Goal: Complete application form

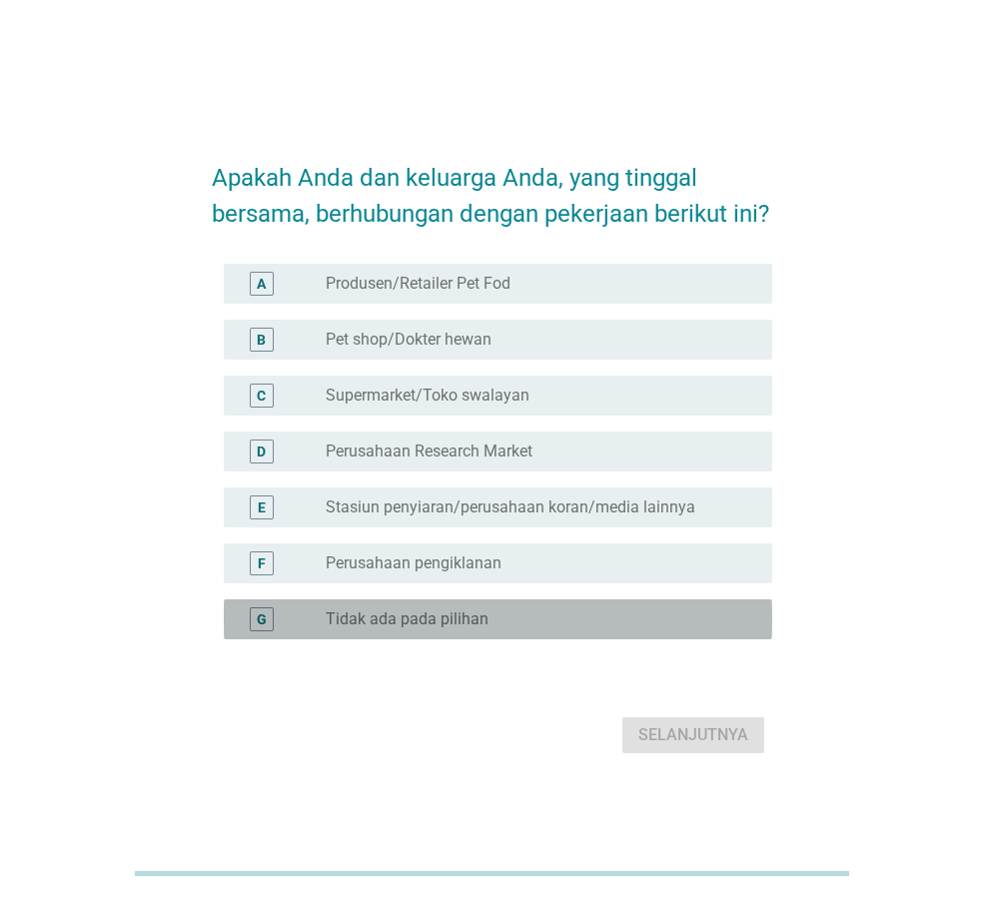
click at [363, 629] on label "Tidak ada pada pilihan" at bounding box center [407, 619] width 163 height 20
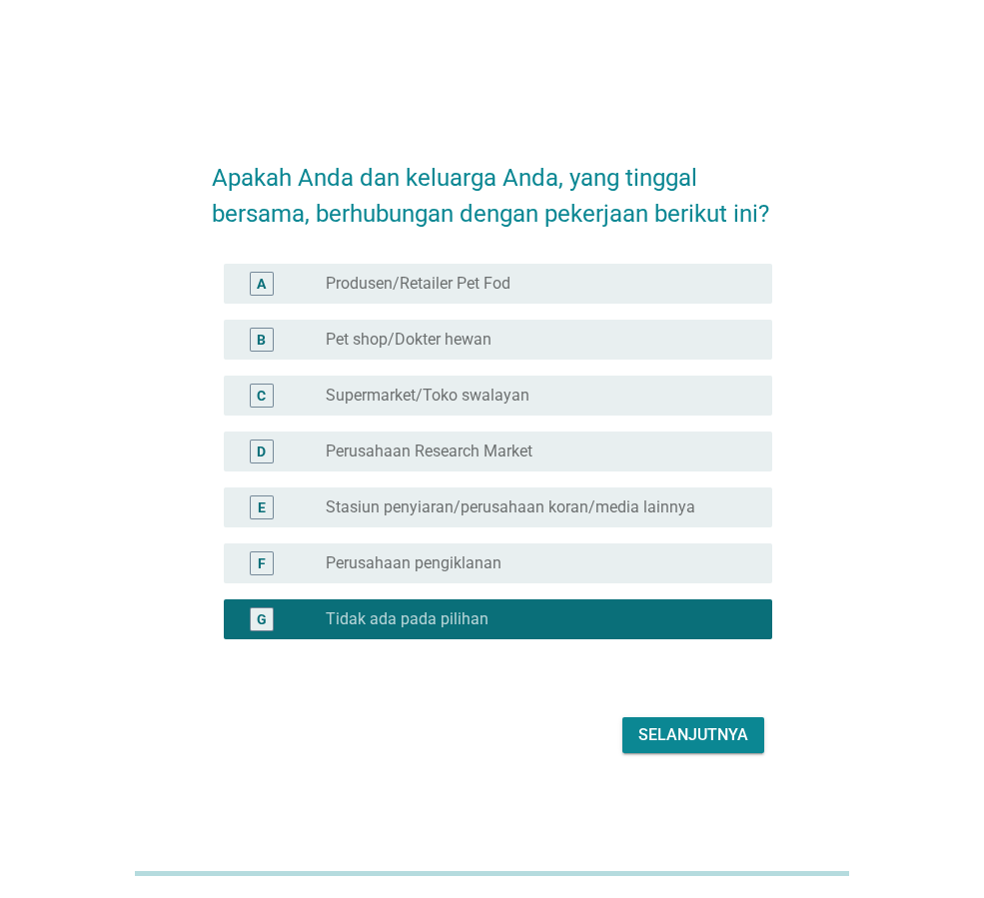
click at [703, 747] on div "Selanjutnya" at bounding box center [693, 735] width 110 height 24
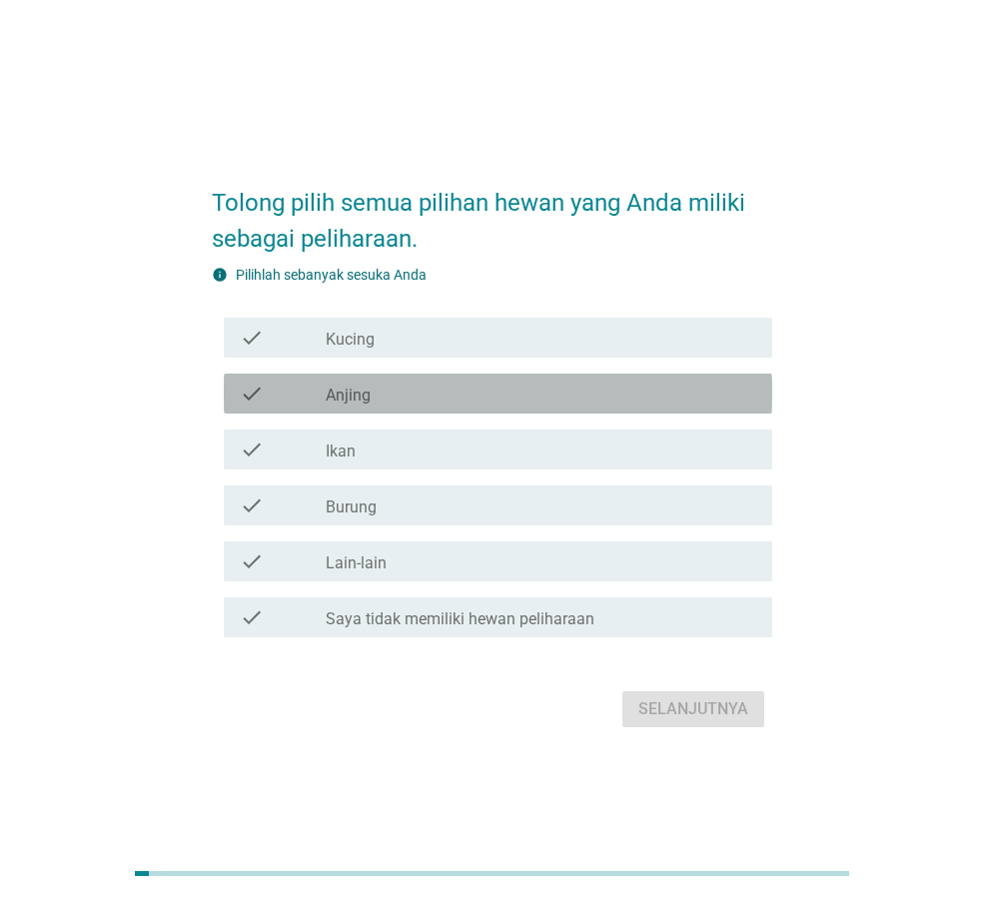
click at [372, 394] on div "check_box_outline_blank Anjing" at bounding box center [541, 393] width 430 height 24
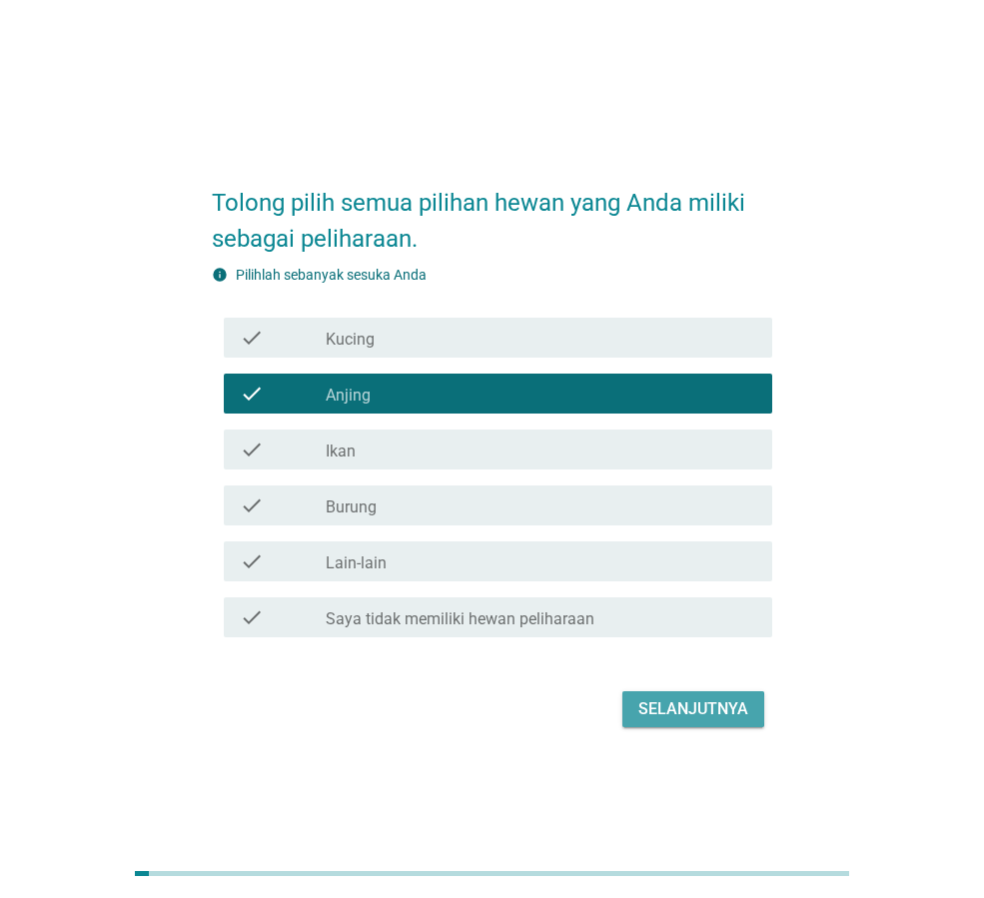
click at [681, 722] on button "Selanjutnya" at bounding box center [693, 709] width 142 height 36
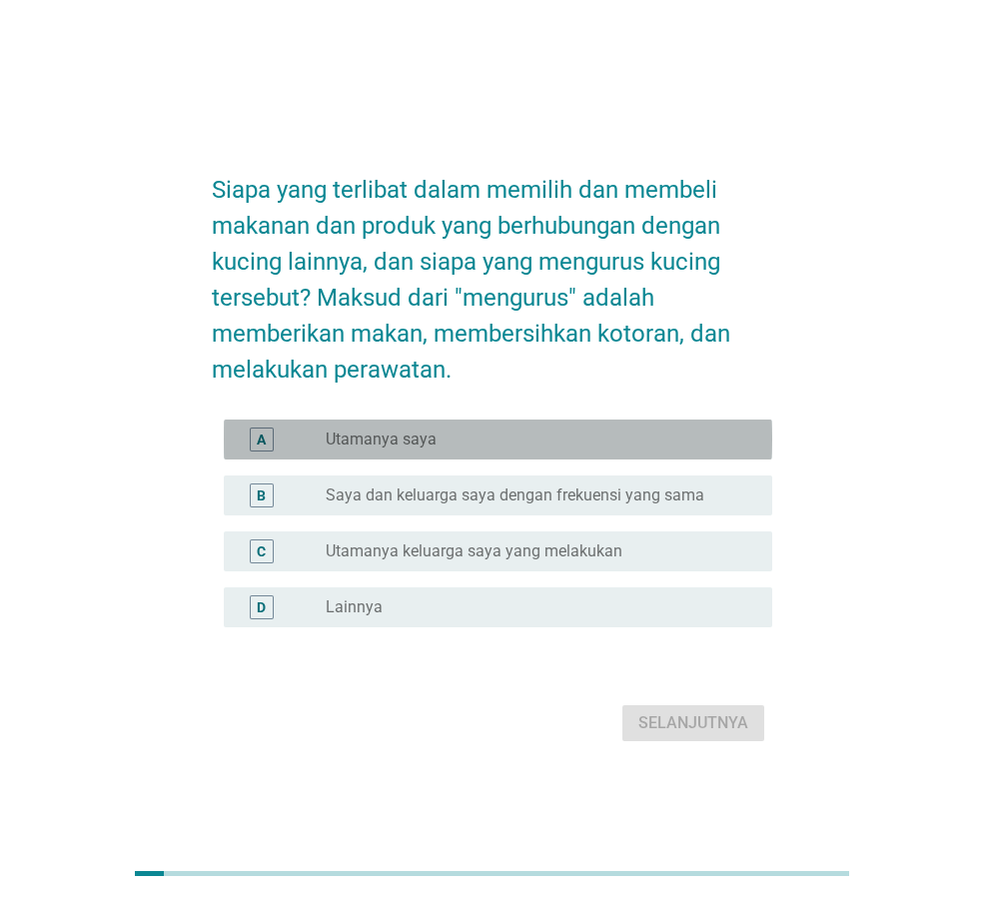
click at [382, 441] on label "Utamanya saya" at bounding box center [381, 439] width 111 height 20
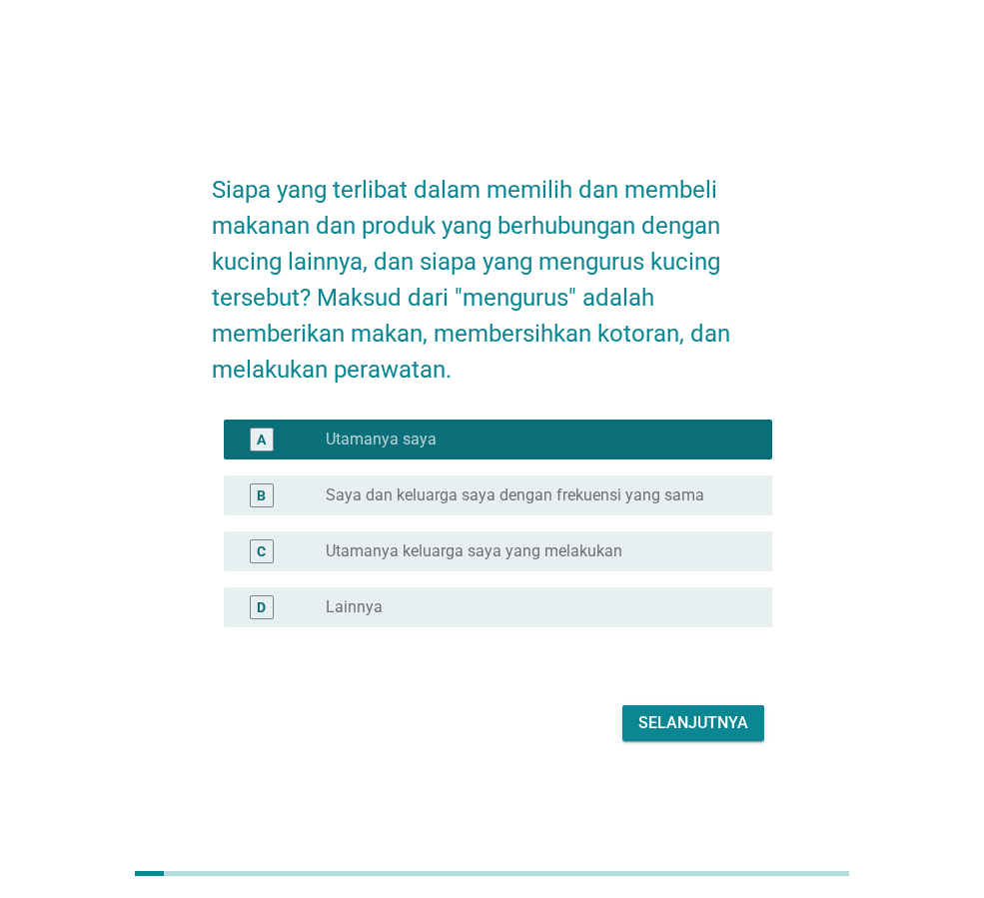
click at [712, 718] on div "Selanjutnya" at bounding box center [693, 723] width 110 height 24
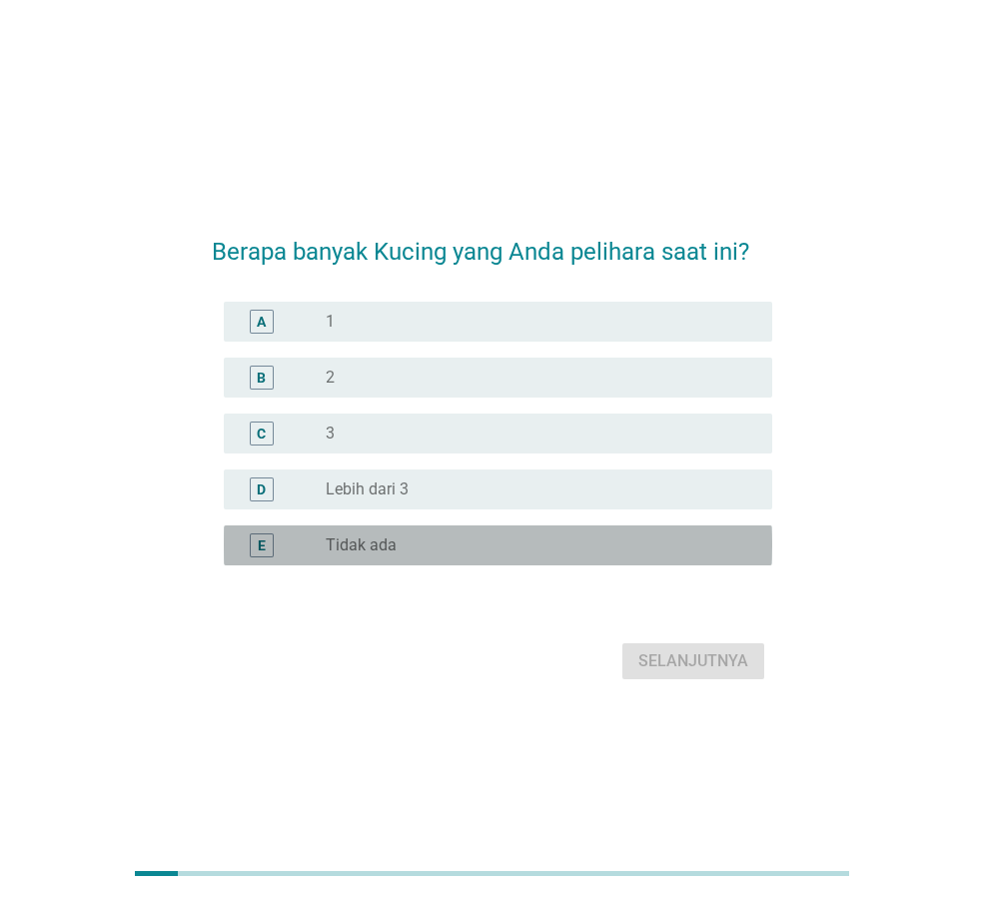
click at [420, 539] on div "radio_button_unchecked Tidak ada" at bounding box center [533, 545] width 414 height 20
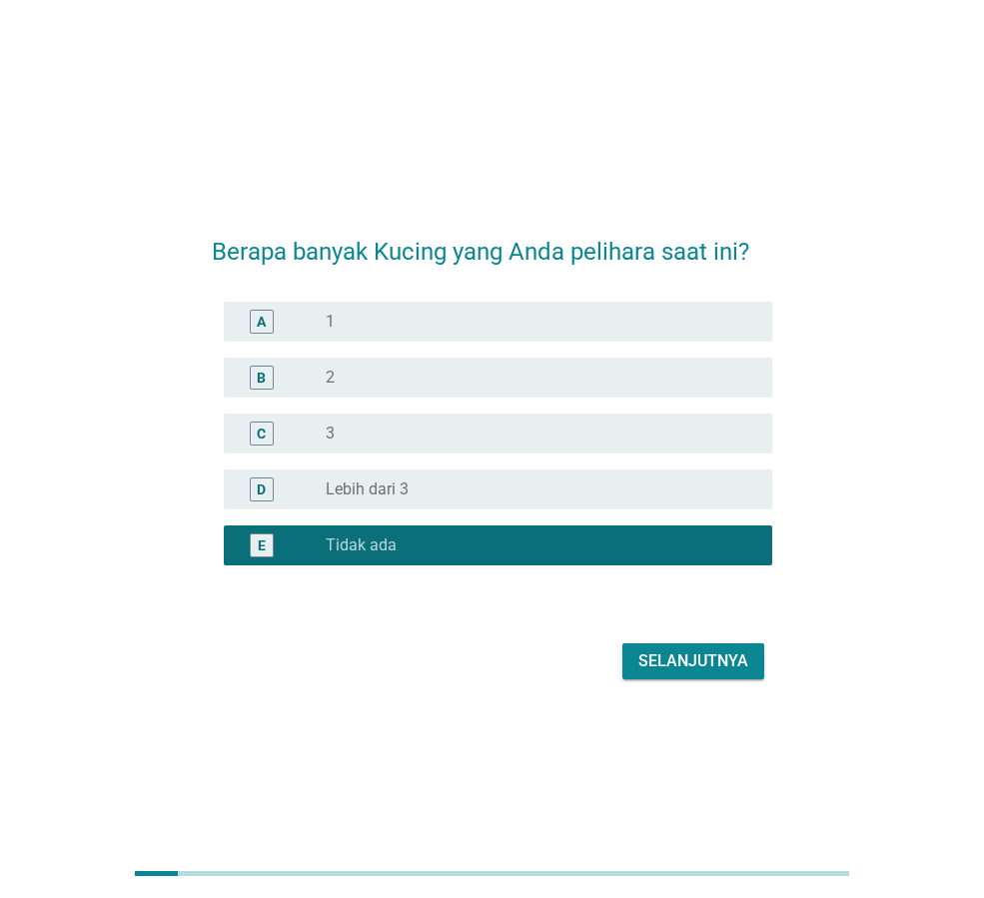
click at [654, 649] on div "Selanjutnya" at bounding box center [693, 661] width 110 height 24
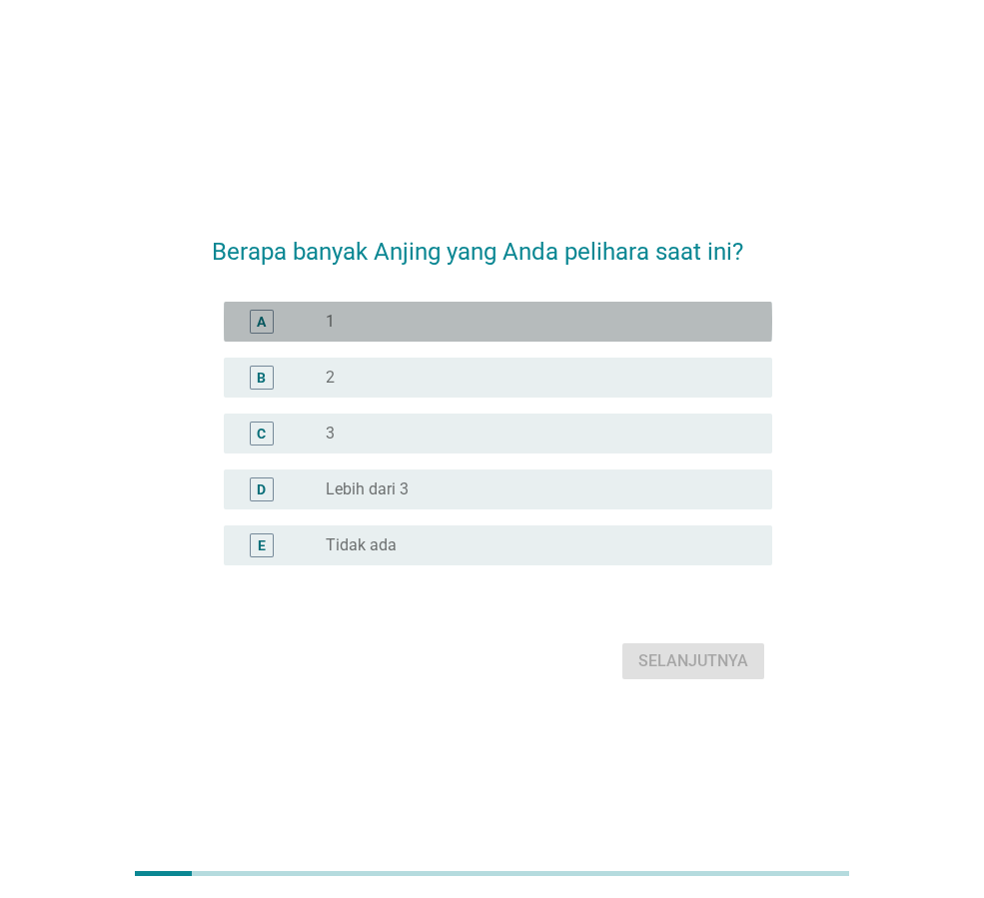
click at [373, 307] on div "A radio_button_unchecked 1" at bounding box center [498, 322] width 548 height 40
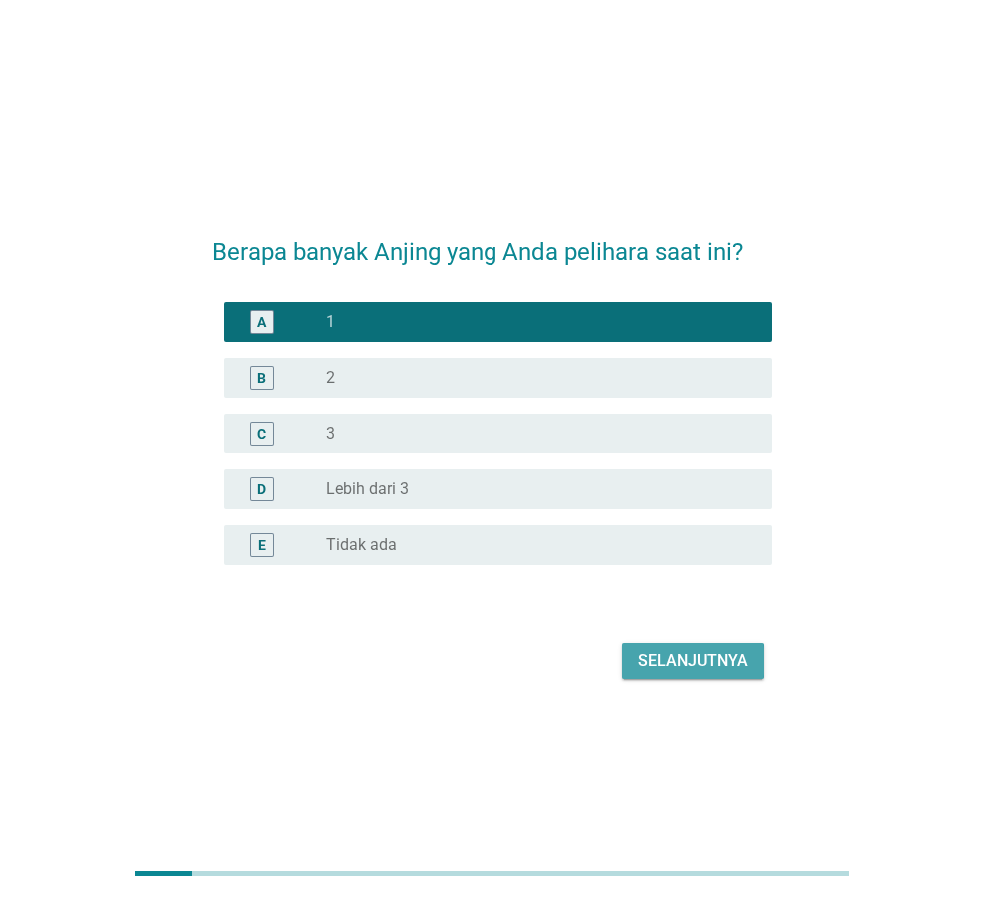
click at [653, 660] on div "Selanjutnya" at bounding box center [693, 661] width 110 height 24
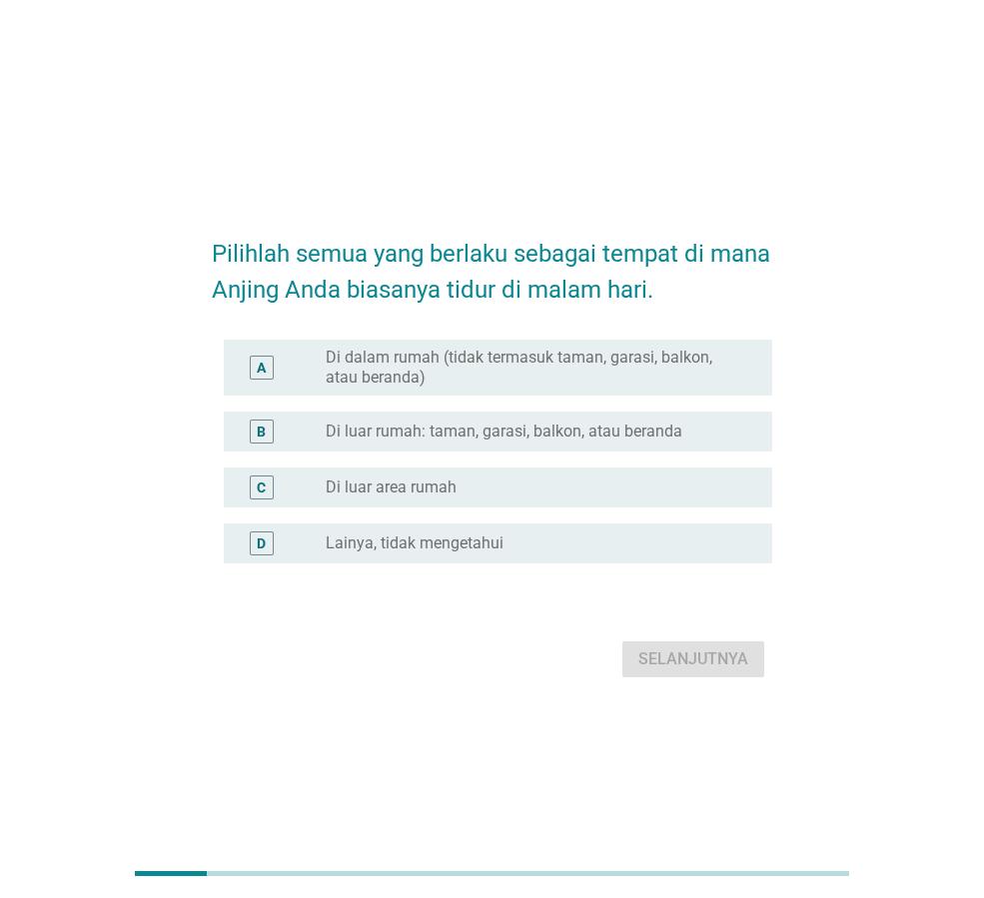
click at [470, 366] on label "Di dalam rumah (tidak termasuk taman, garasi, balkon, atau beranda)" at bounding box center [533, 368] width 414 height 40
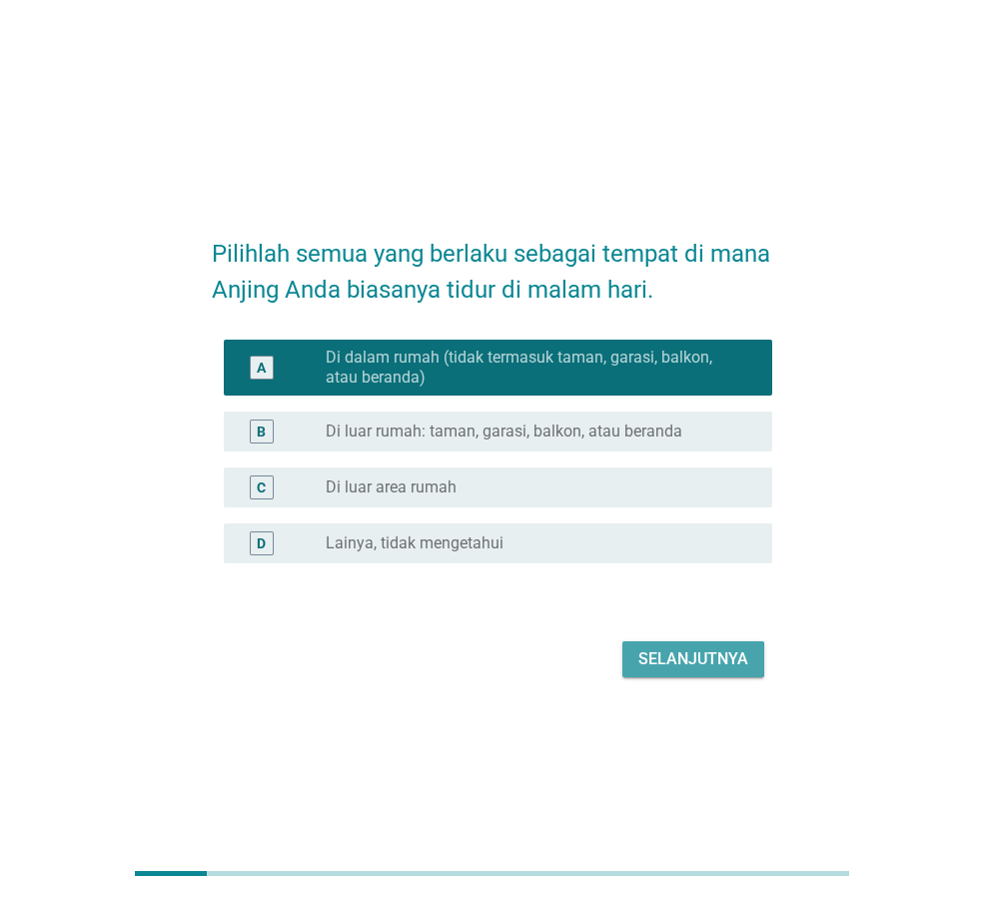
click at [675, 658] on div "Selanjutnya" at bounding box center [693, 659] width 110 height 24
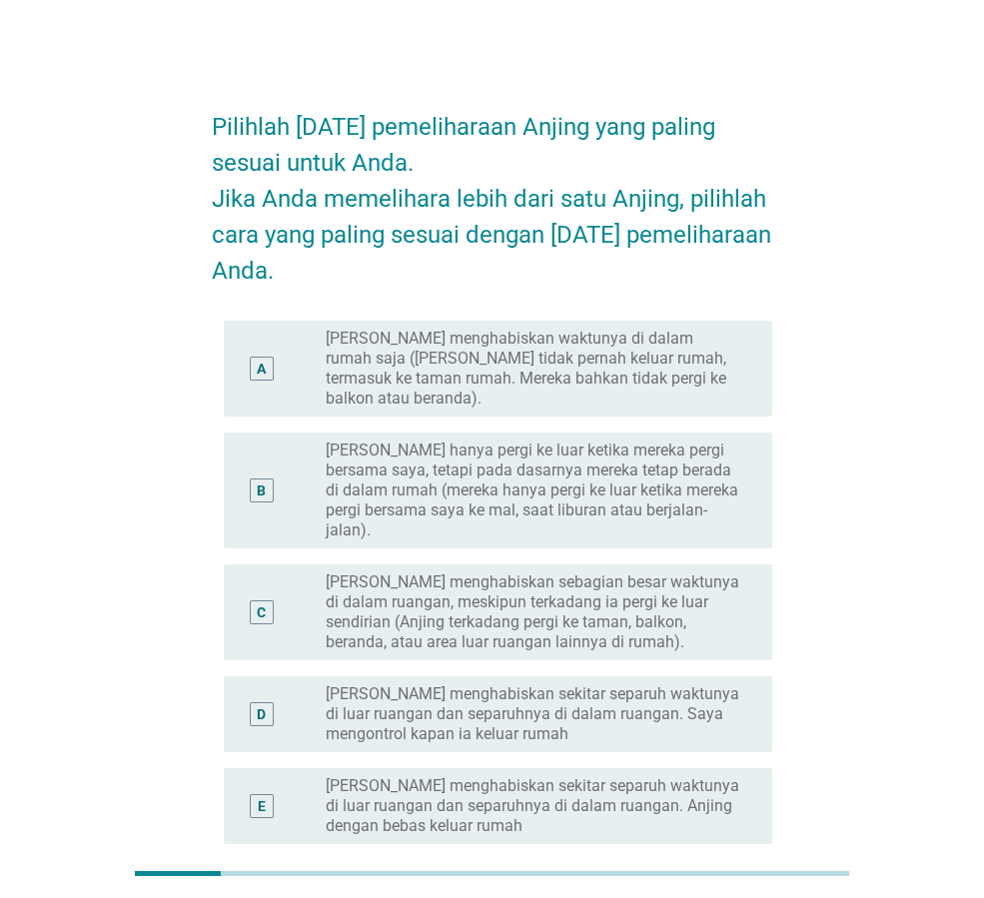
click at [634, 489] on label "[PERSON_NAME] hanya pergi ke luar ketika mereka pergi bersama saya, tetapi pada…" at bounding box center [533, 490] width 414 height 100
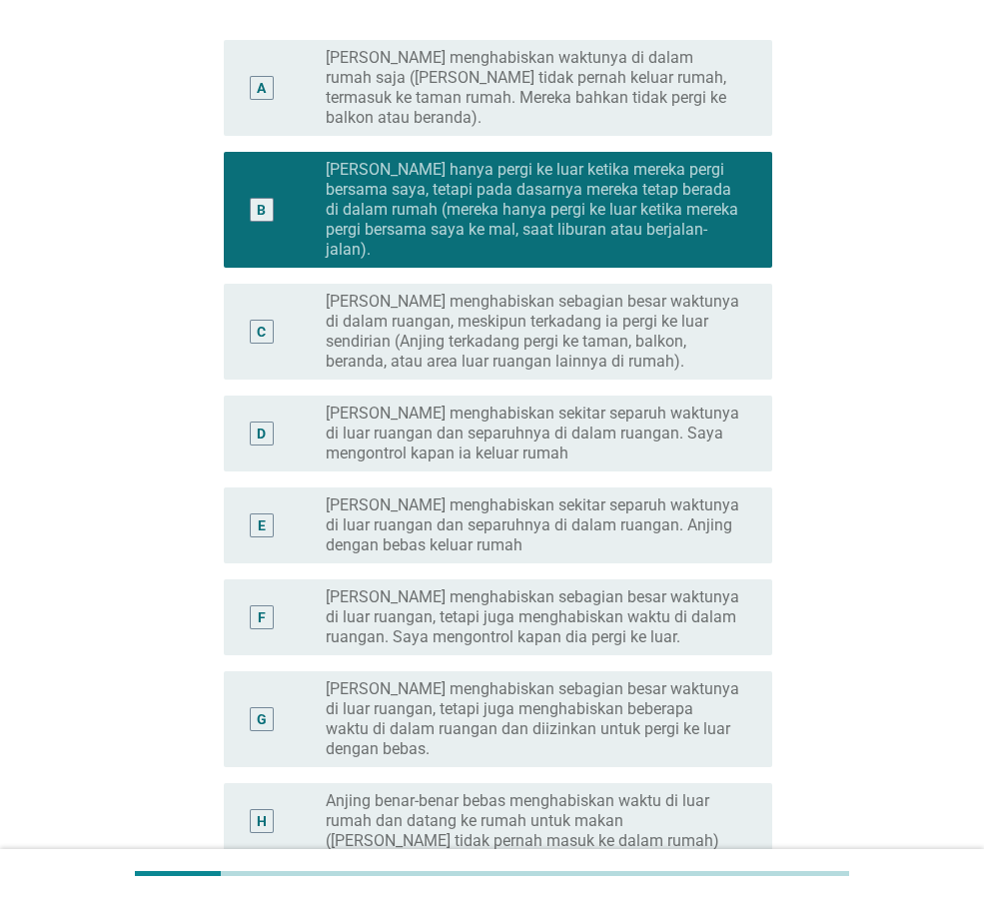
scroll to position [399, 0]
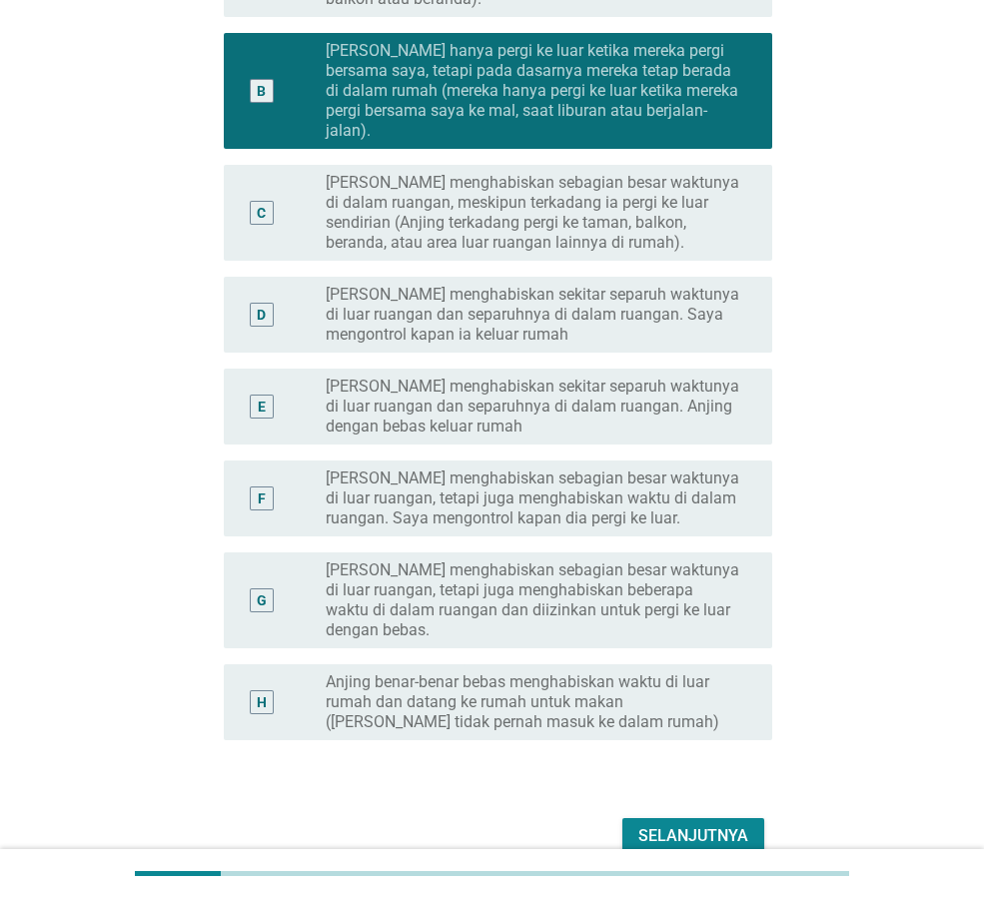
click at [686, 824] on div "Selanjutnya" at bounding box center [693, 836] width 110 height 24
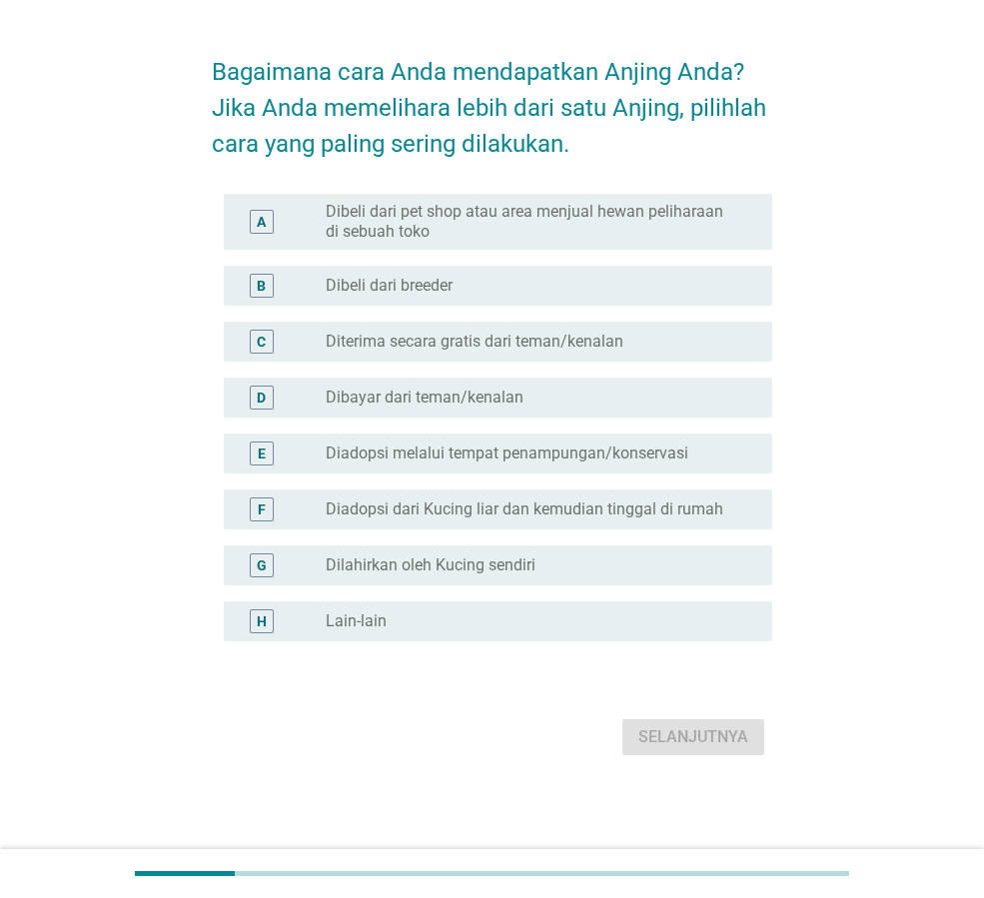
scroll to position [0, 0]
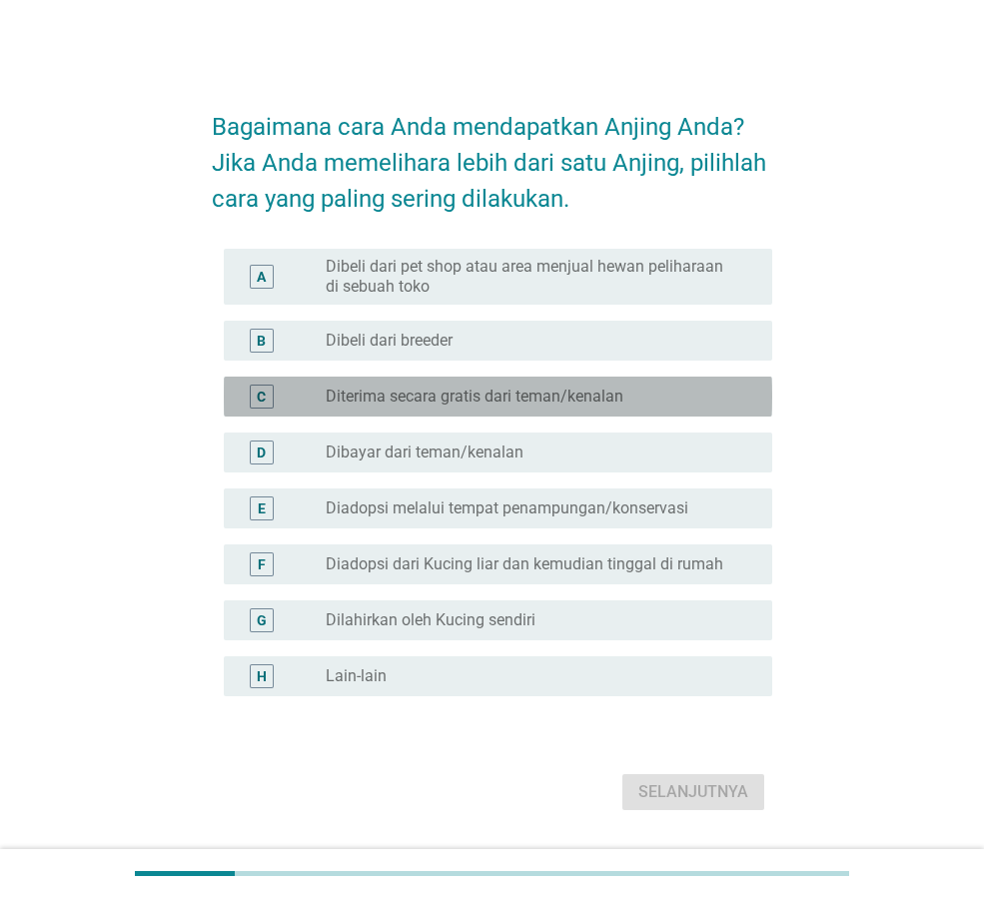
click at [449, 407] on div "radio_button_unchecked Diterima secara gratis dari teman/kenalan" at bounding box center [541, 396] width 430 height 24
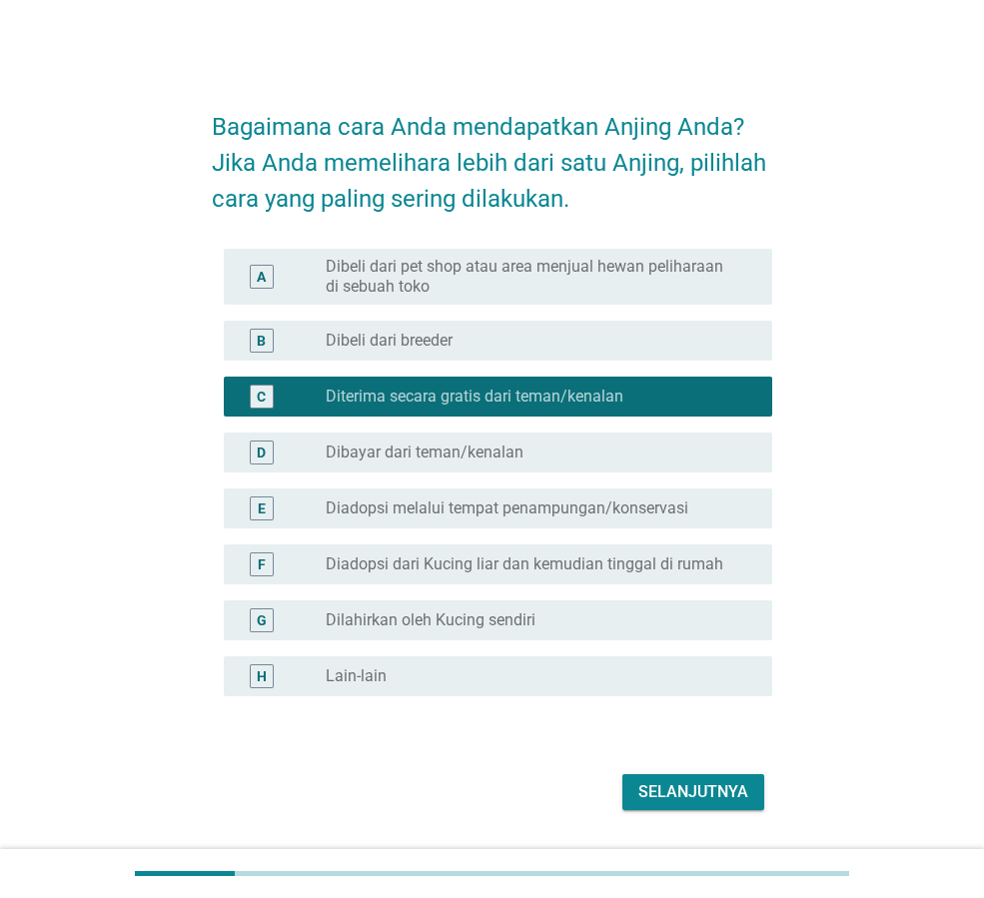
click at [738, 789] on div "Selanjutnya" at bounding box center [693, 792] width 110 height 24
